Goal: Navigation & Orientation: Find specific page/section

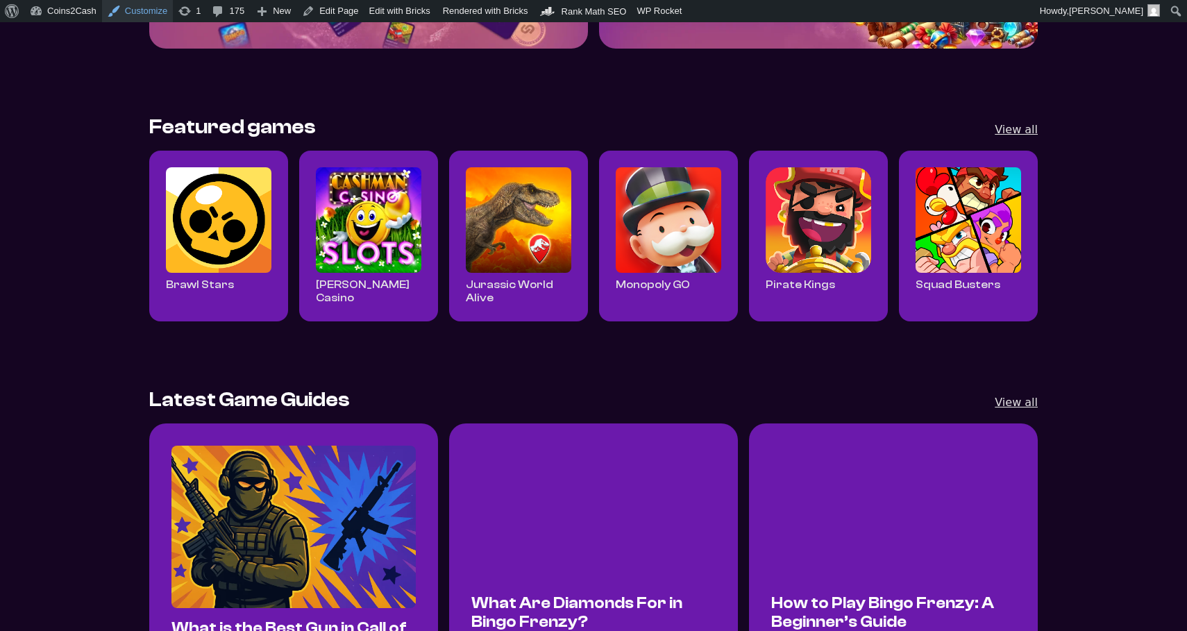
scroll to position [448, 0]
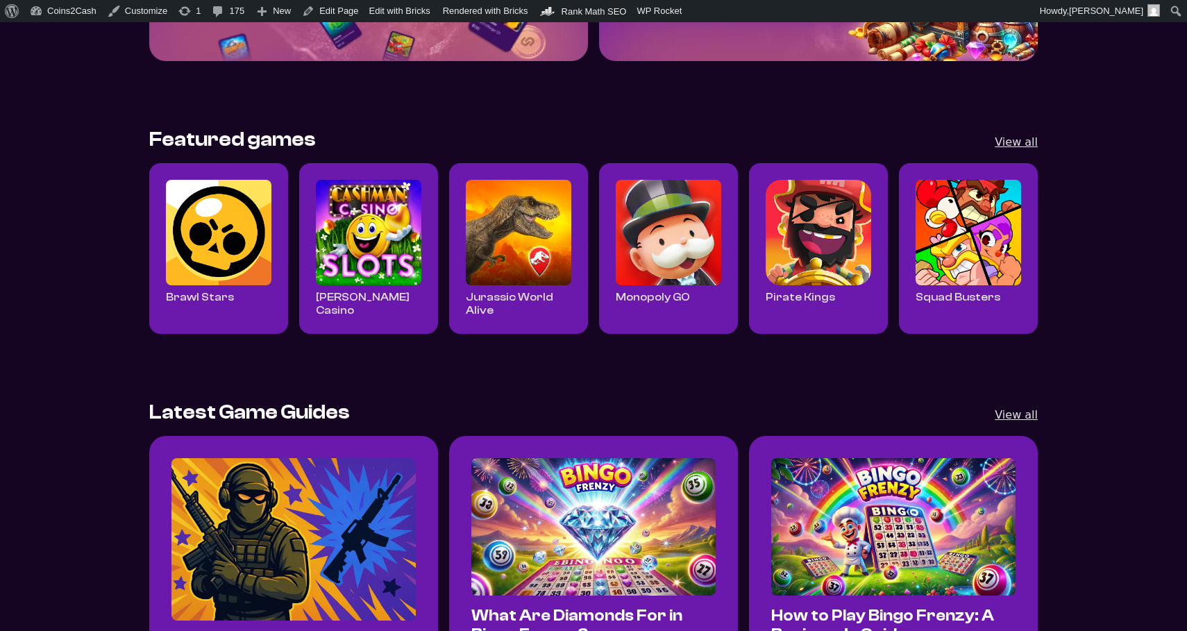
click at [361, 221] on img "Read all Cashman Casino posts" at bounding box center [369, 233] width 106 height 106
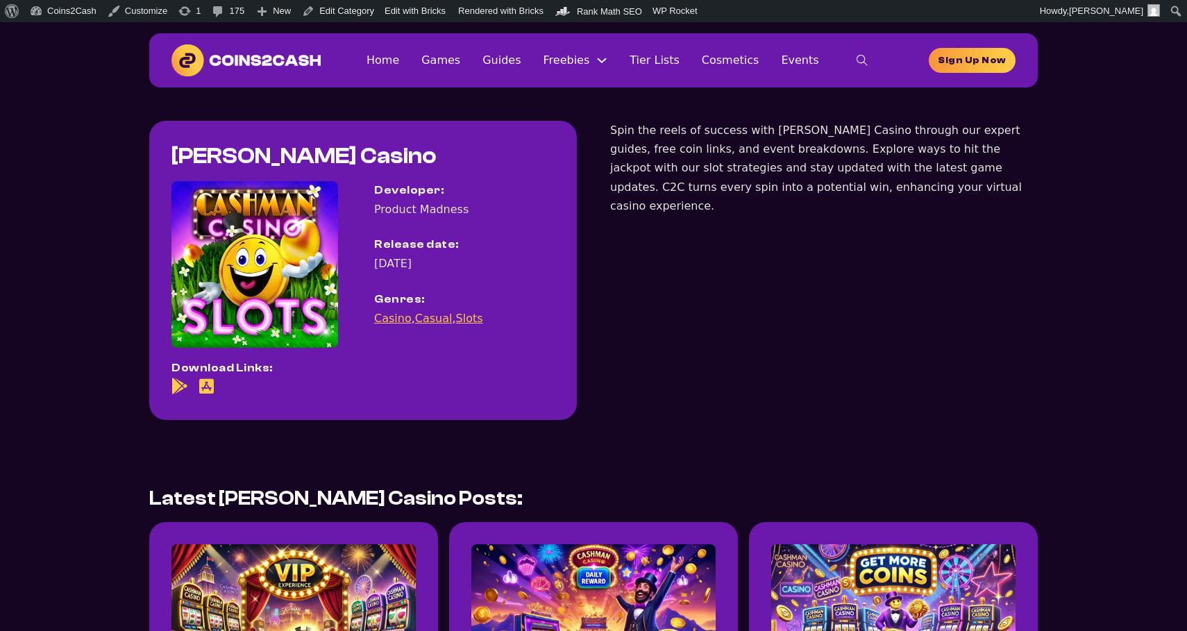
click at [424, 319] on link "Casual" at bounding box center [433, 318] width 37 height 13
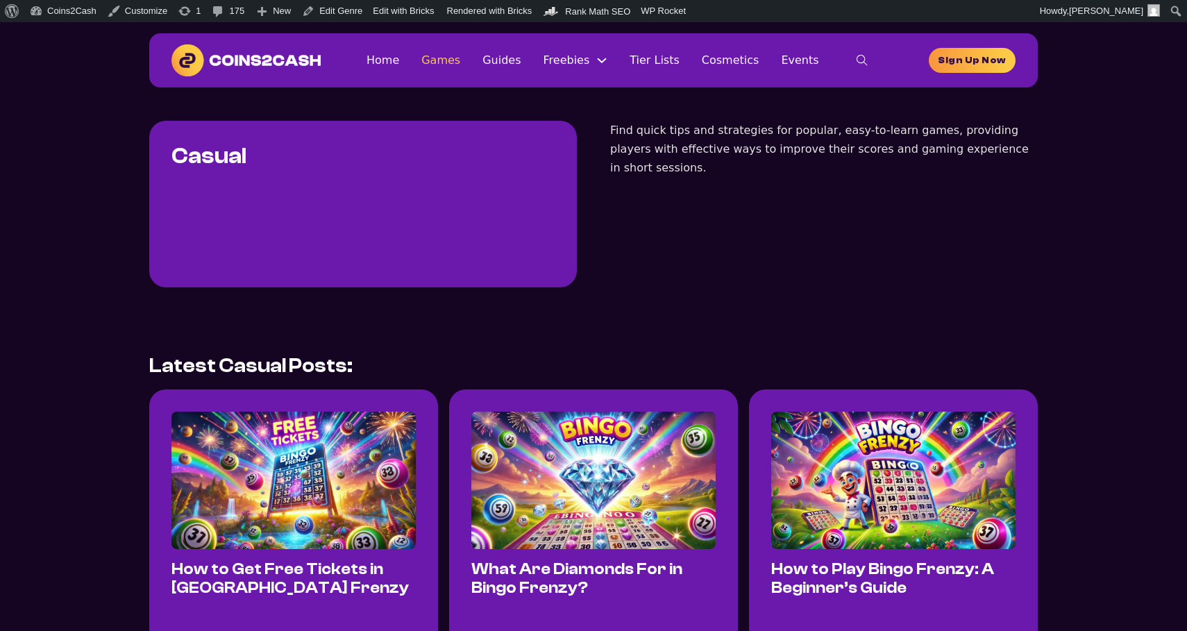
click at [459, 60] on link "Games" at bounding box center [440, 60] width 39 height 19
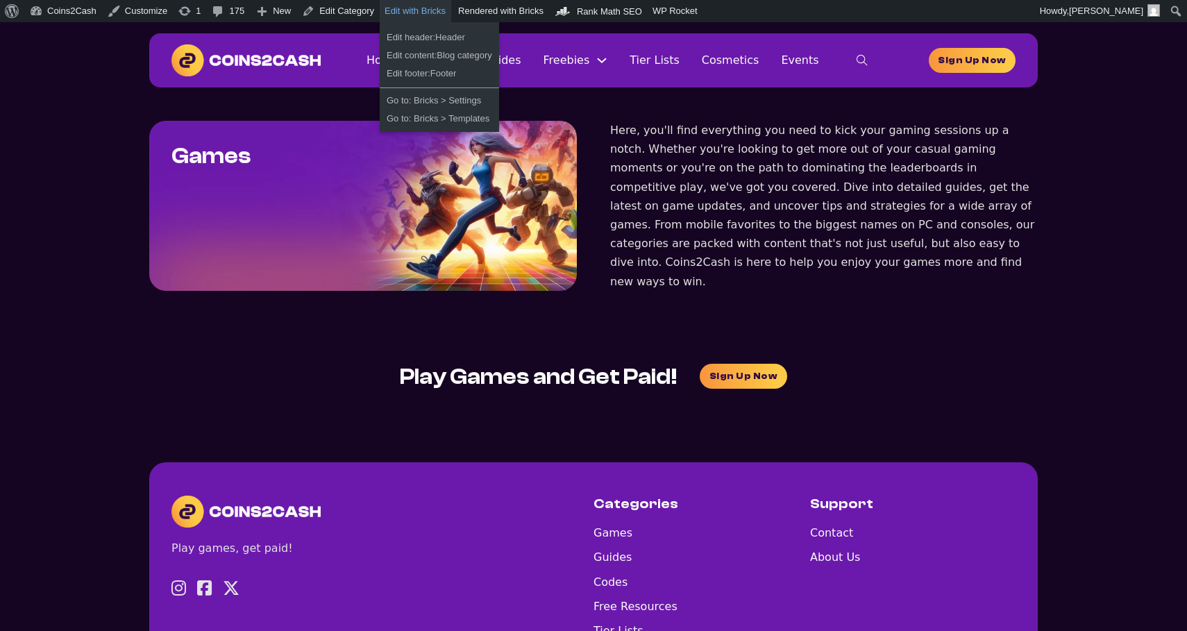
click at [408, 10] on link "Edit with Bricks" at bounding box center [415, 11] width 71 height 22
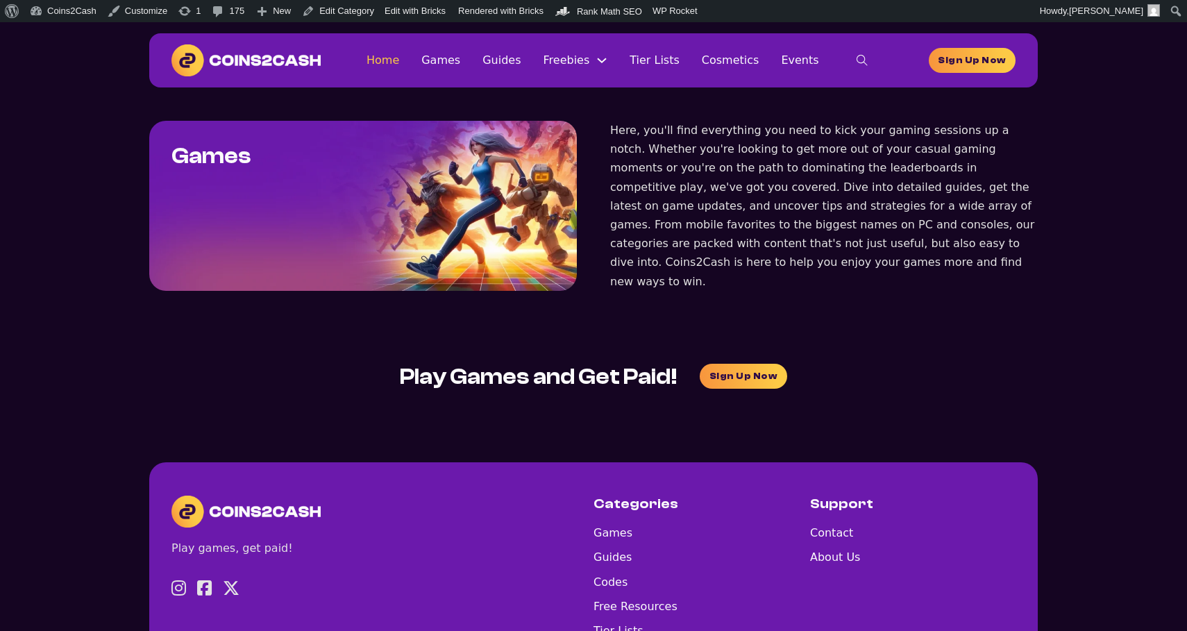
click at [399, 65] on link "Home" at bounding box center [382, 60] width 33 height 19
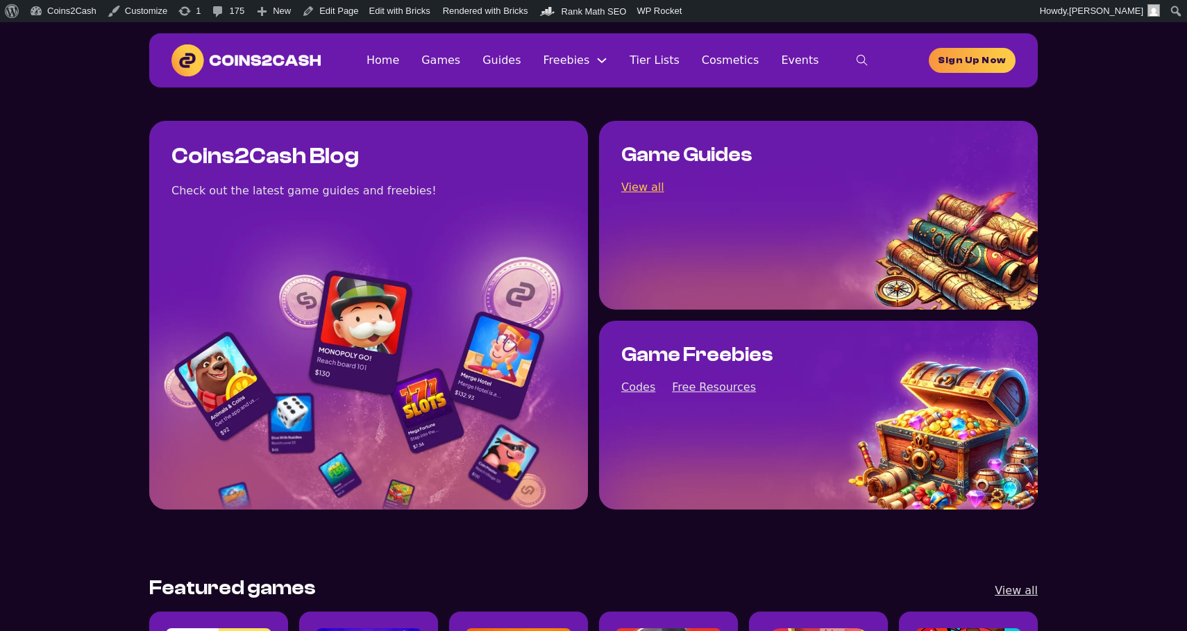
click at [650, 183] on link "View all" at bounding box center [642, 187] width 43 height 19
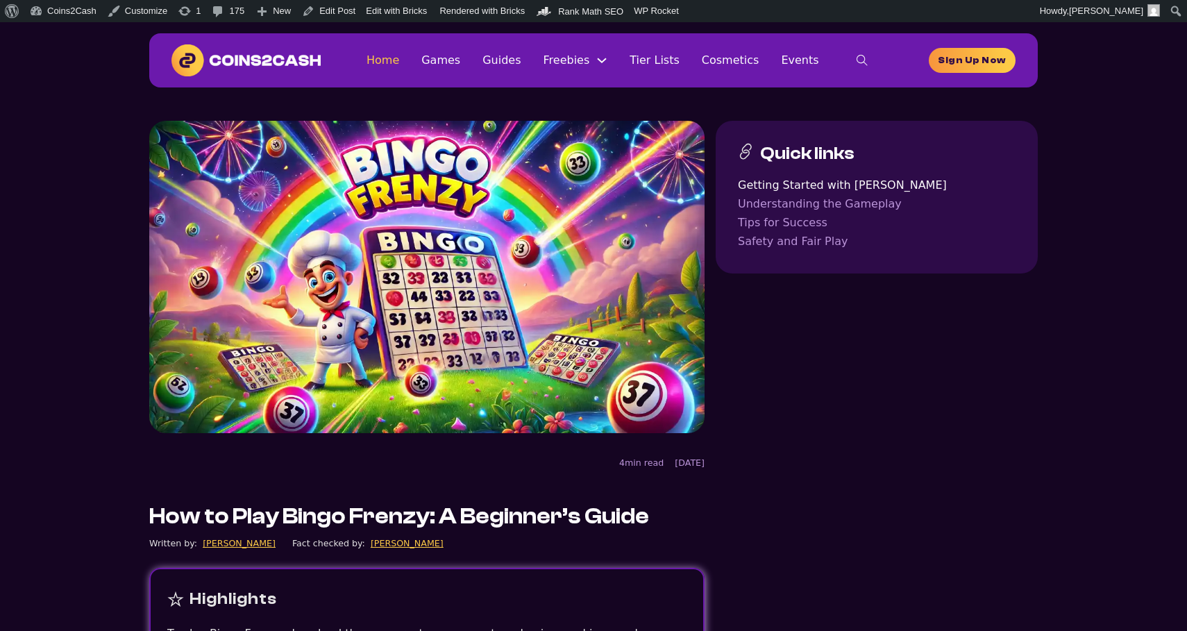
click at [392, 62] on link "Home" at bounding box center [382, 60] width 33 height 19
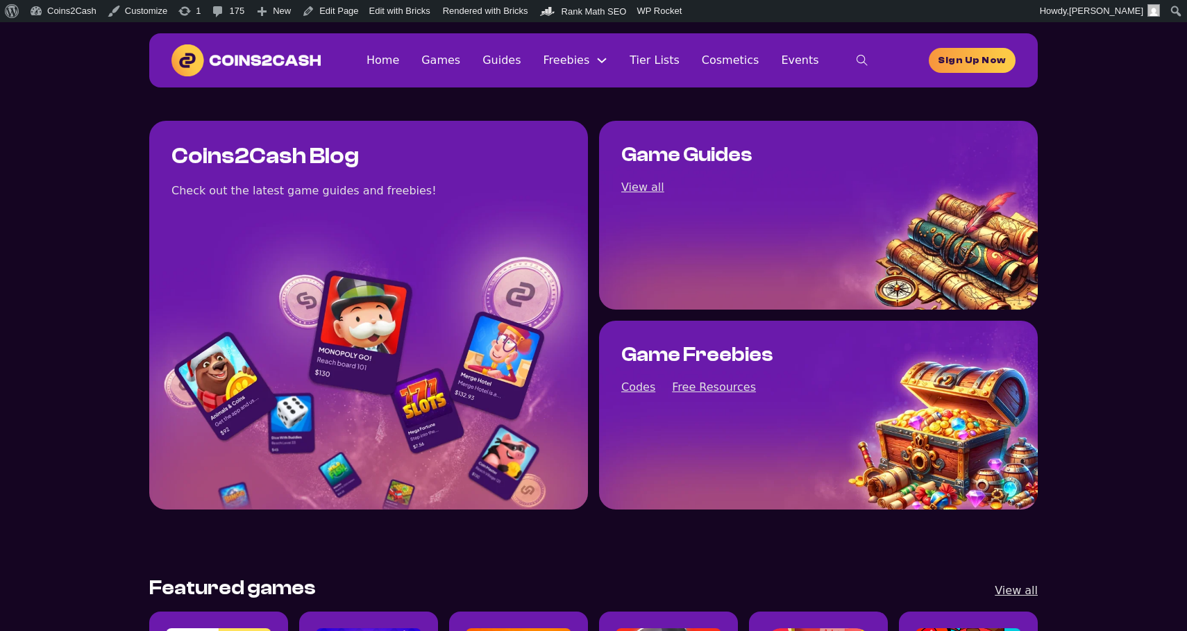
click at [297, 51] on img at bounding box center [245, 60] width 149 height 32
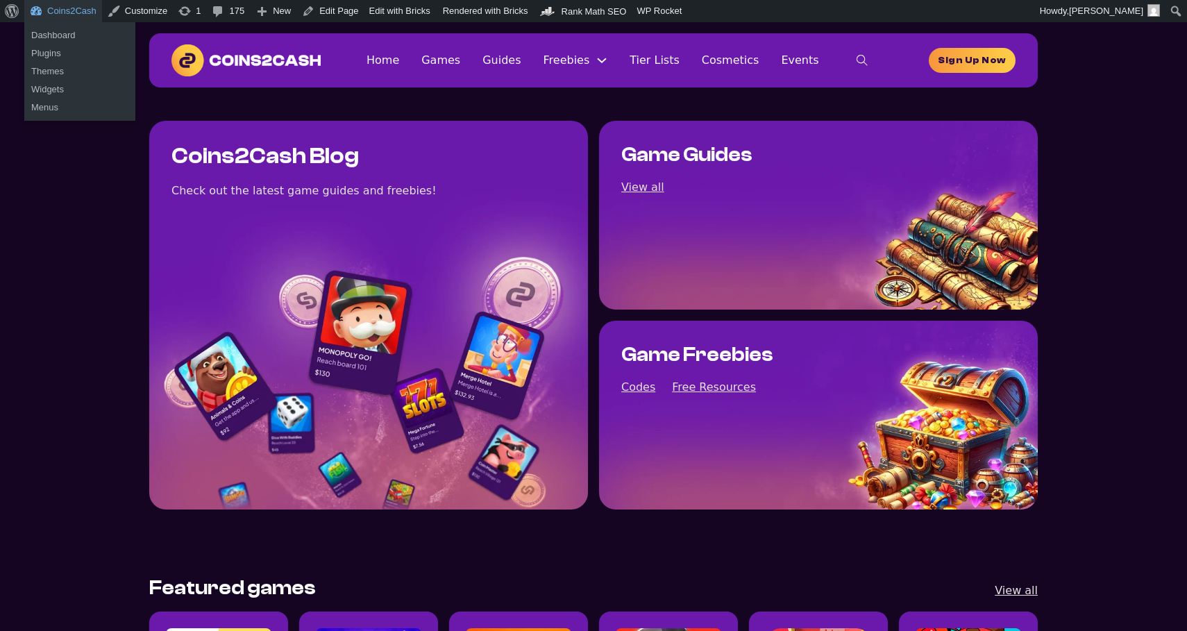
click at [74, 15] on link "Coins2Cash" at bounding box center [63, 11] width 78 height 22
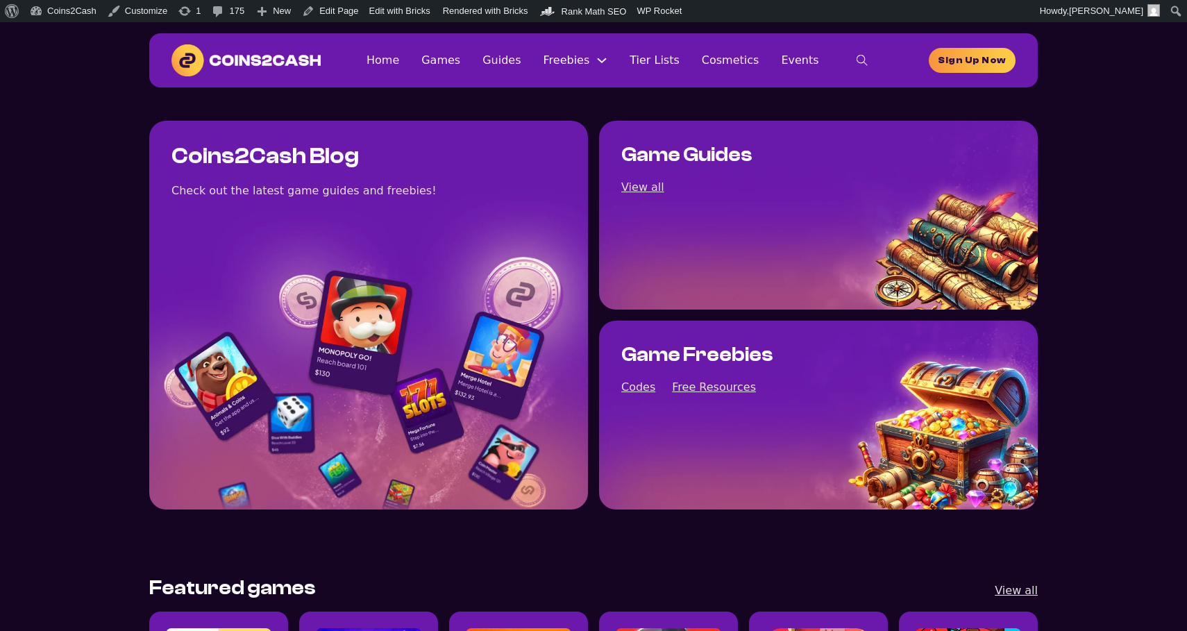
click at [267, 62] on img at bounding box center [245, 60] width 149 height 32
